Goal: Task Accomplishment & Management: Manage account settings

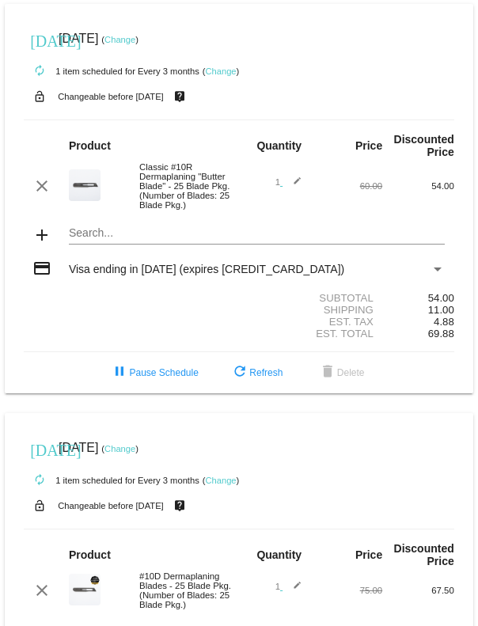
click at [354, 387] on button "delete Delete" at bounding box center [341, 372] width 72 height 28
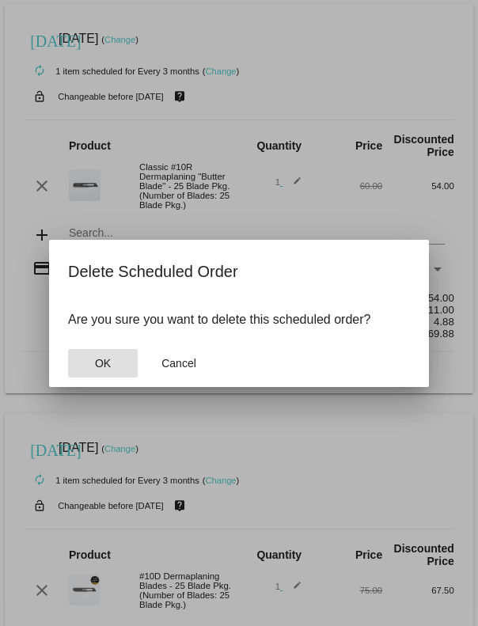
click at [109, 367] on span "OK" at bounding box center [103, 363] width 16 height 13
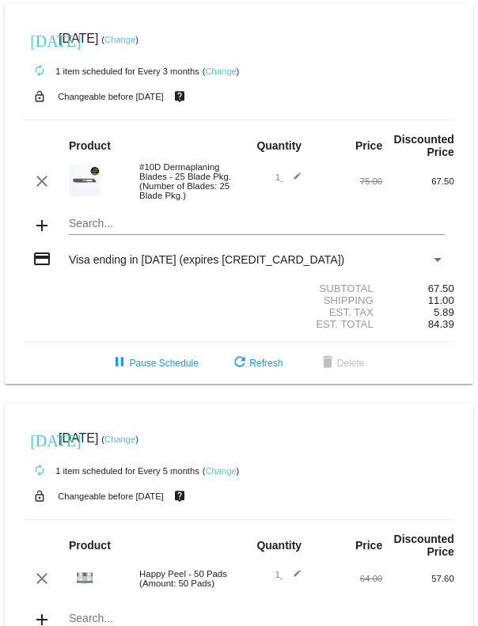
click at [221, 74] on link "Change" at bounding box center [220, 70] width 31 height 9
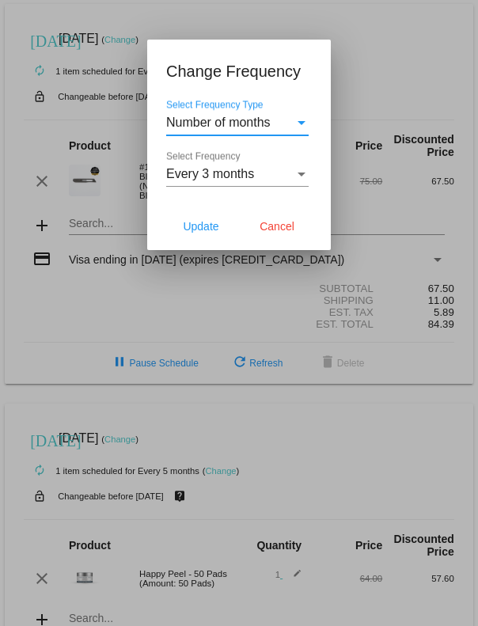
click at [295, 124] on div "Select Frequency Type" at bounding box center [301, 123] width 14 height 14
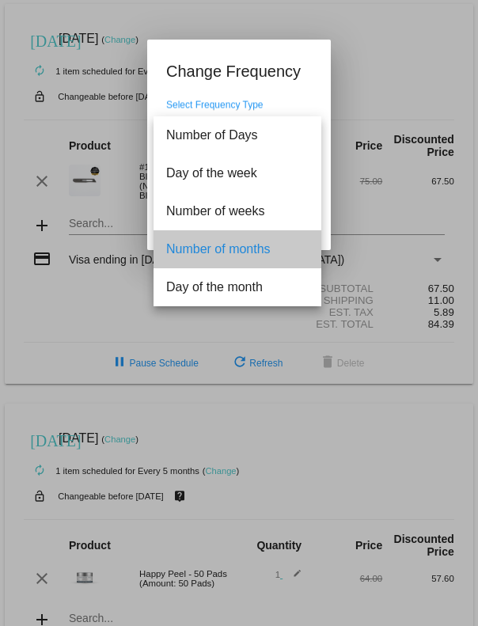
click at [297, 251] on span "Number of months" at bounding box center [237, 249] width 142 height 38
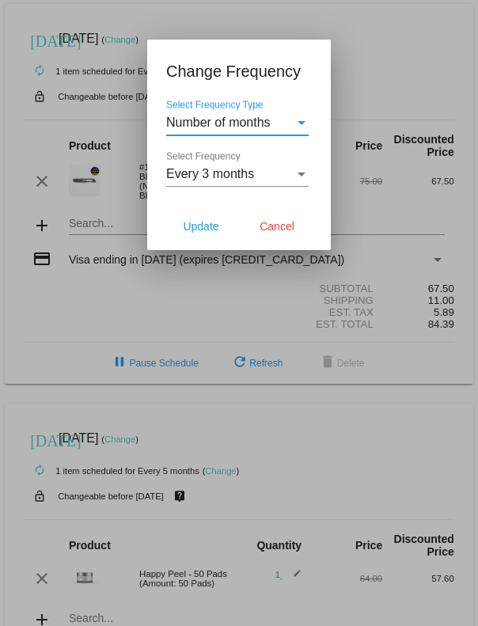
click at [306, 180] on div "Select Frequency" at bounding box center [301, 174] width 14 height 14
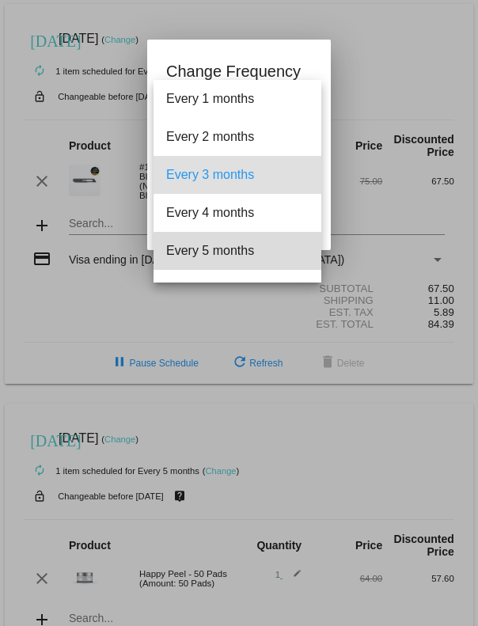
click at [272, 261] on span "Every 5 months" at bounding box center [237, 251] width 142 height 38
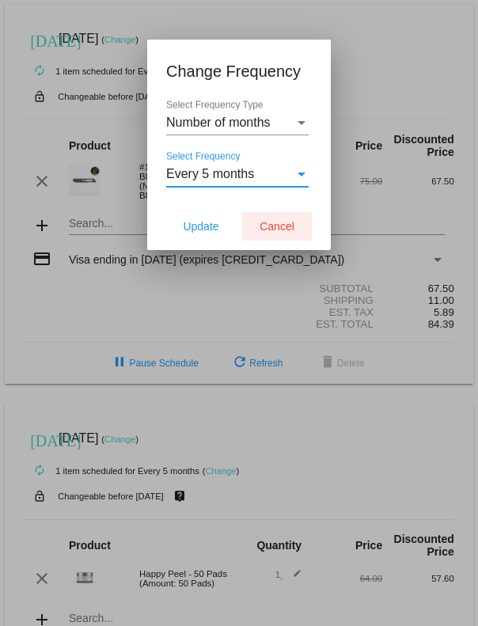
click at [287, 235] on button "Cancel" at bounding box center [277, 226] width 70 height 28
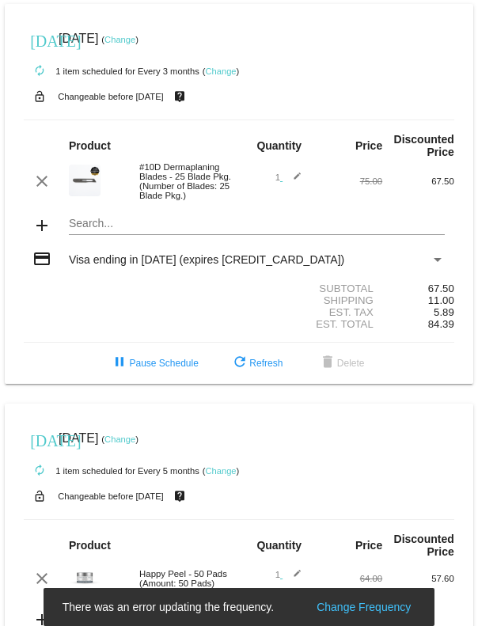
click at [220, 70] on link "Change" at bounding box center [220, 70] width 31 height 9
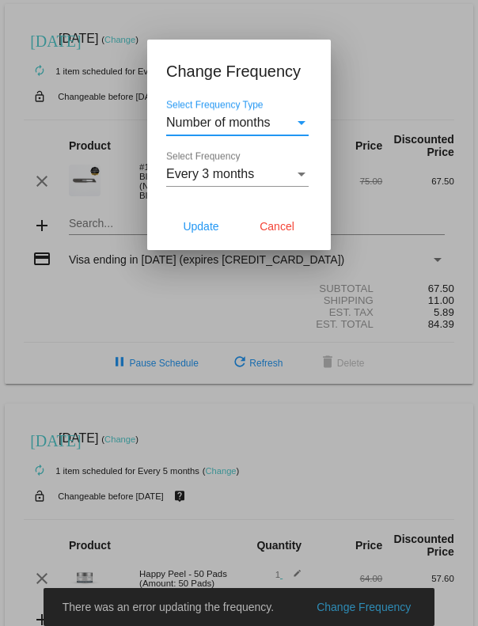
click at [301, 180] on div "Select Frequency" at bounding box center [301, 174] width 14 height 14
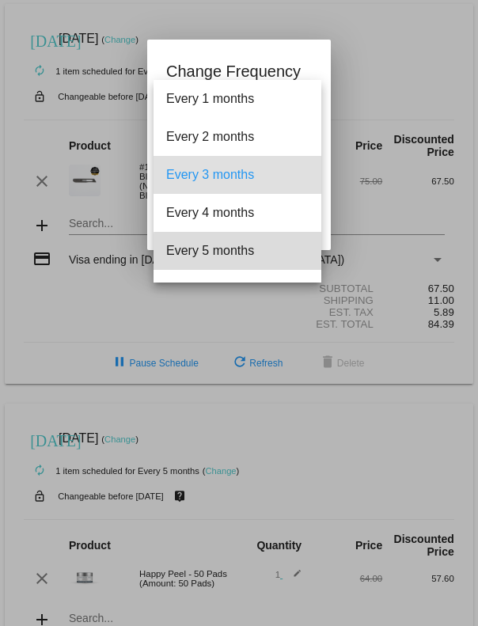
click at [282, 255] on span "Every 5 months" at bounding box center [237, 251] width 142 height 38
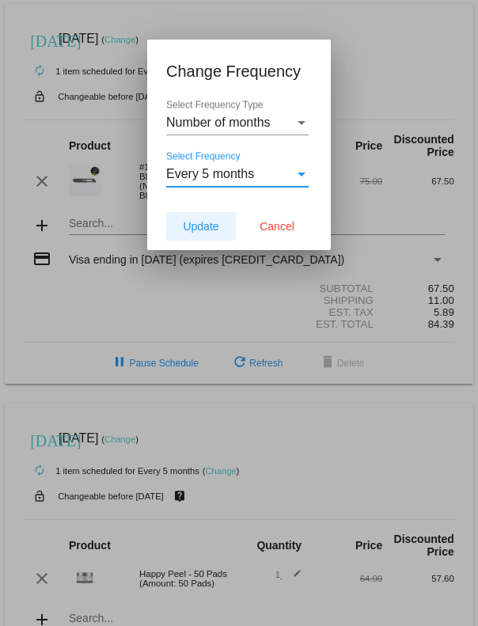
click at [204, 235] on button "Update" at bounding box center [201, 226] width 70 height 28
